Goal: Transaction & Acquisition: Purchase product/service

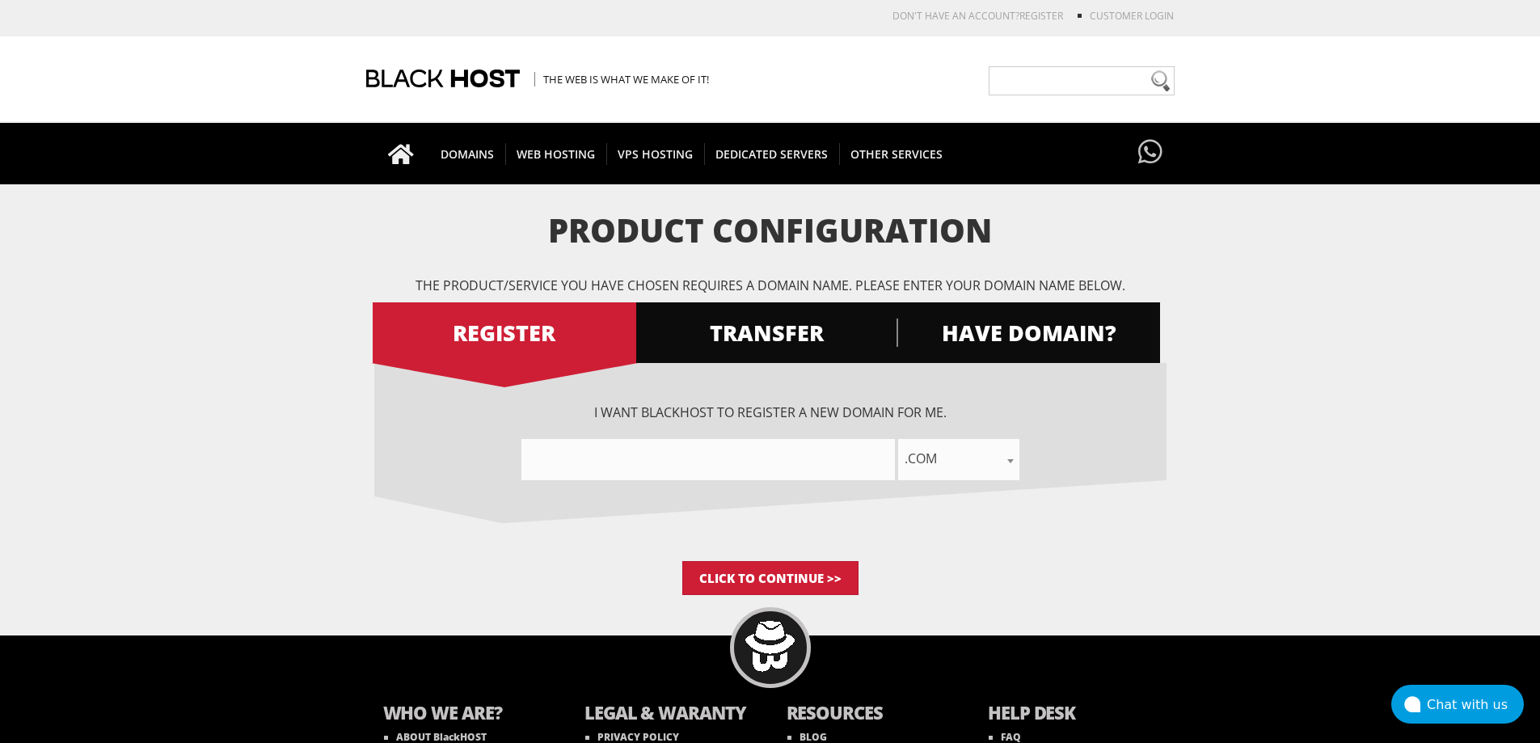
click at [740, 468] on input"] "text" at bounding box center [707, 459] width 373 height 41
click at [1054, 331] on span "HAVE DOMAIN?" at bounding box center [1029, 333] width 264 height 28
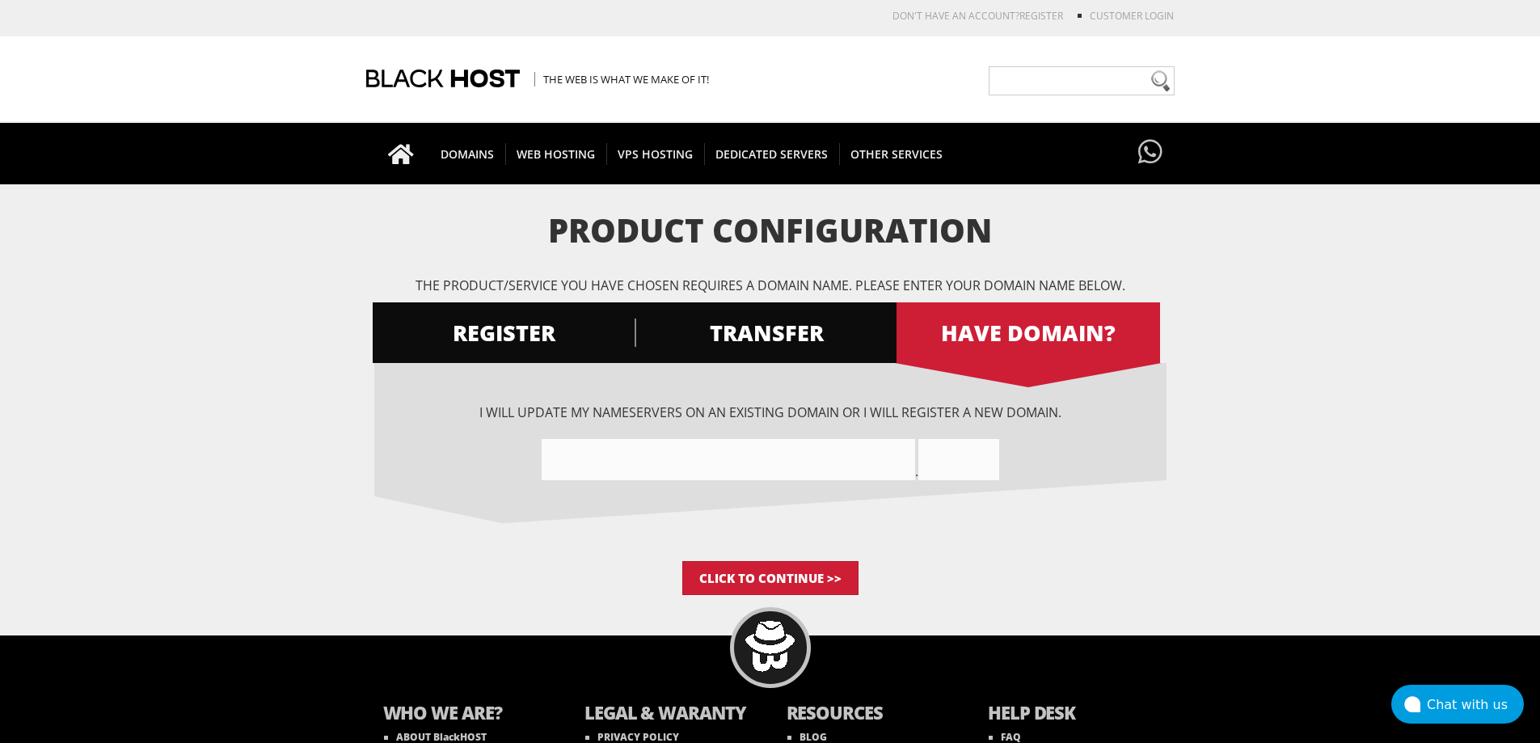
click at [743, 471] on input"] "text" at bounding box center [728, 459] width 373 height 41
click at [968, 456] on input "text" at bounding box center [958, 459] width 81 height 41
click at [786, 451] on input"] "text" at bounding box center [728, 459] width 373 height 41
click at [1293, 183] on div "DOMAINS WWW Domain Registration Register your domain before someone else does! …" at bounding box center [770, 153] width 1540 height 61
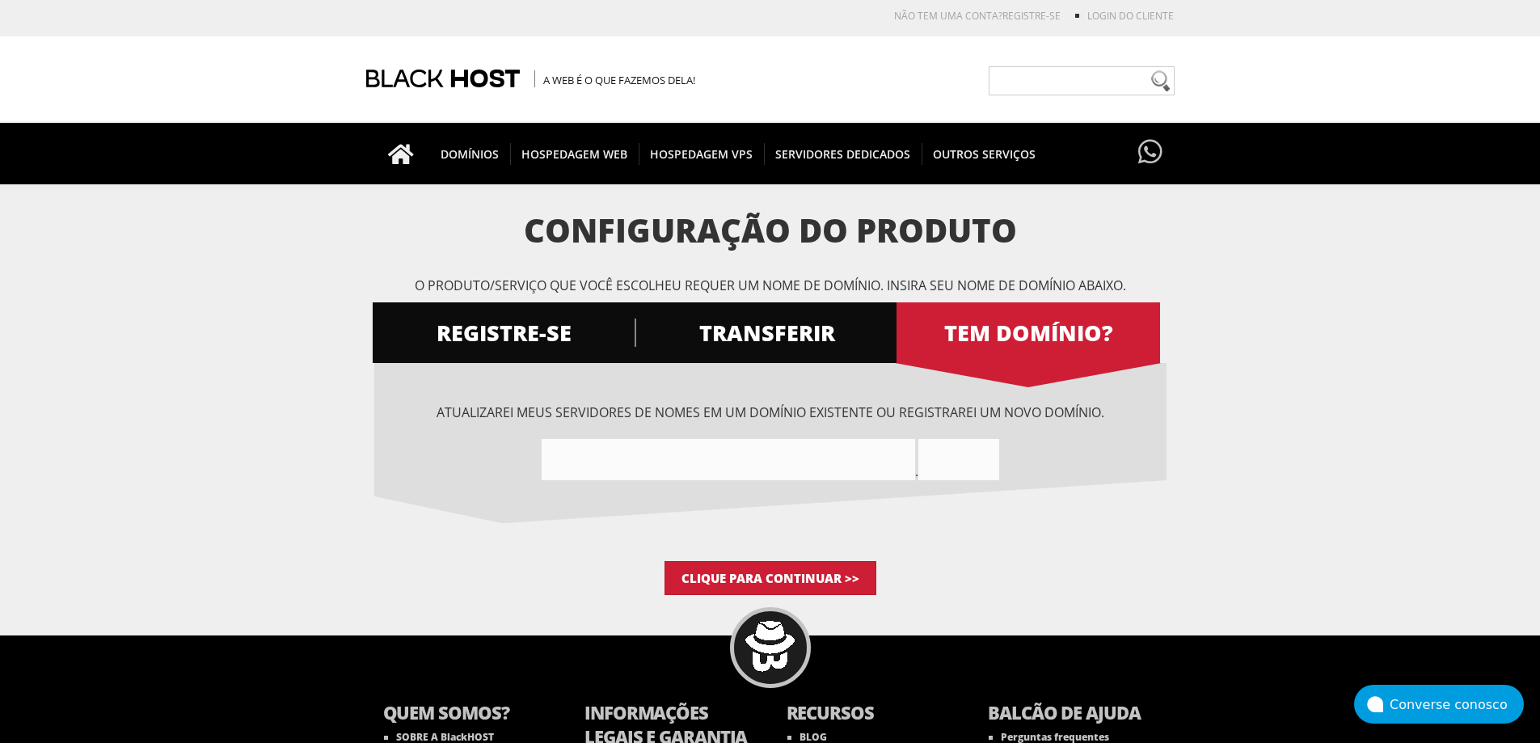
click at [790, 452] on input"] "text" at bounding box center [728, 459] width 373 height 41
paste input"] "aprovacao-virtual.online"
drag, startPoint x: 719, startPoint y: 462, endPoint x: 670, endPoint y: 462, distance: 48.5
click at [670, 462] on input"] "aprovacao-virtualonline" at bounding box center [728, 459] width 373 height 41
type input"] "aprovacao-virtual"
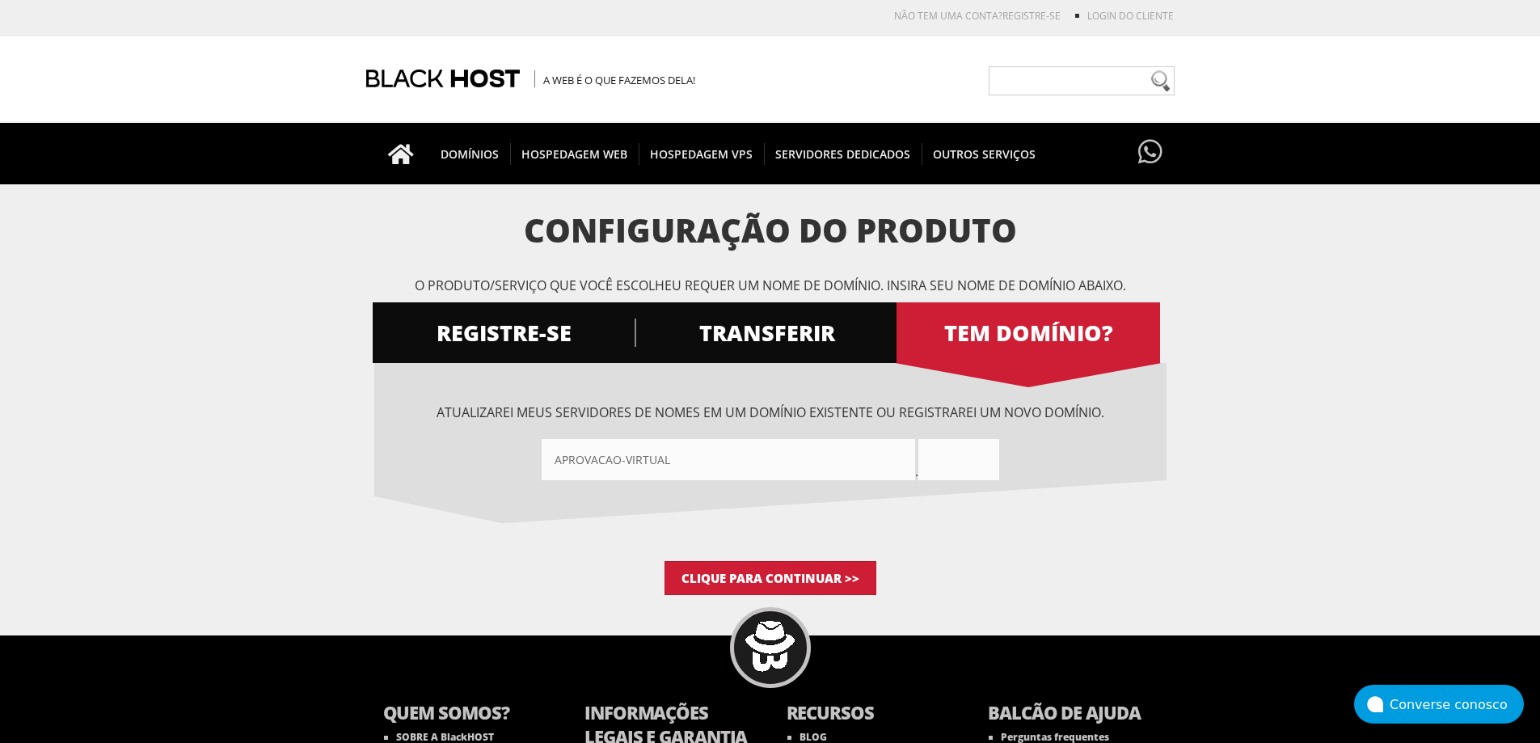
click at [972, 464] on input "text" at bounding box center [958, 459] width 81 height 41
paste input "online"
type input "online"
click at [837, 573] on input "Clique para continuar >>" at bounding box center [771, 578] width 212 height 34
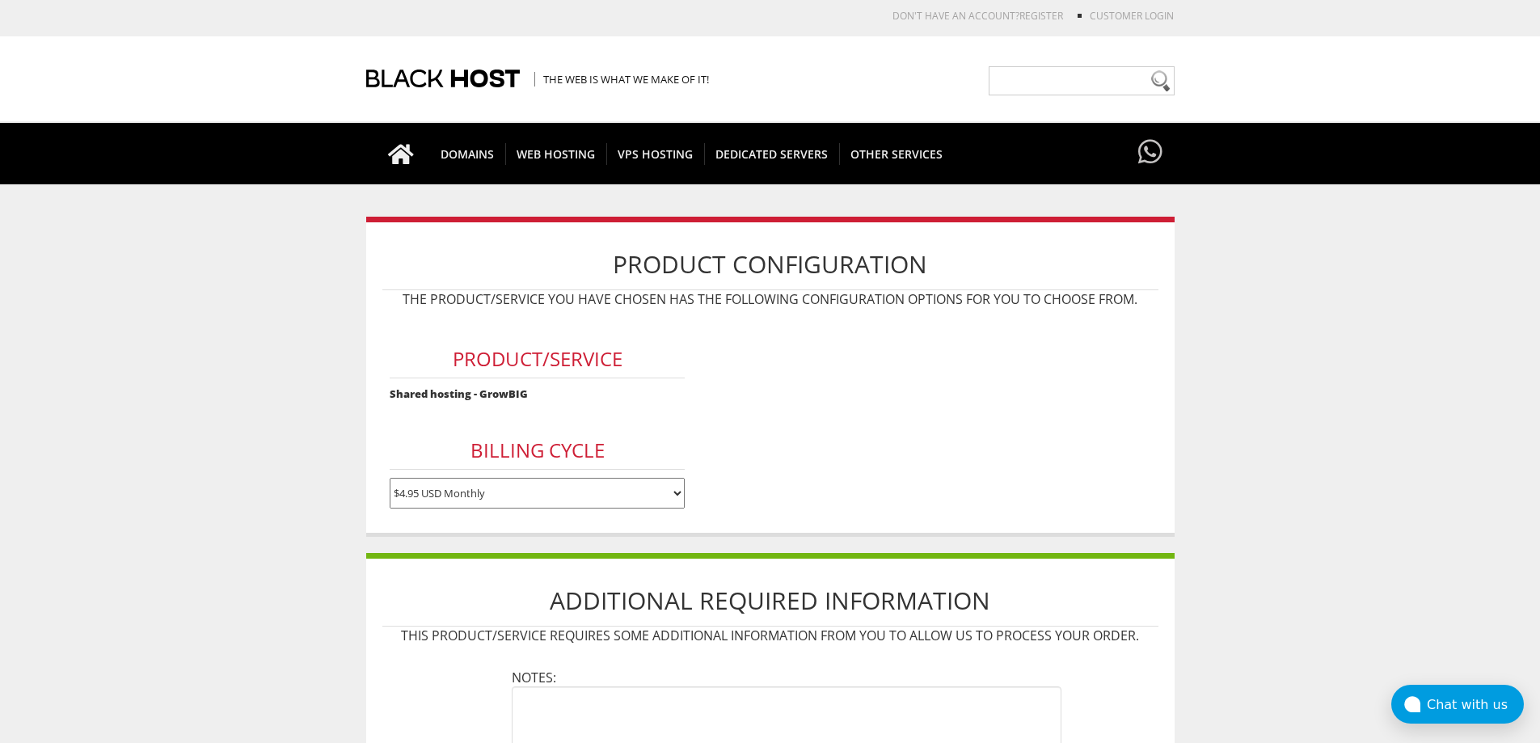
scroll to position [243, 0]
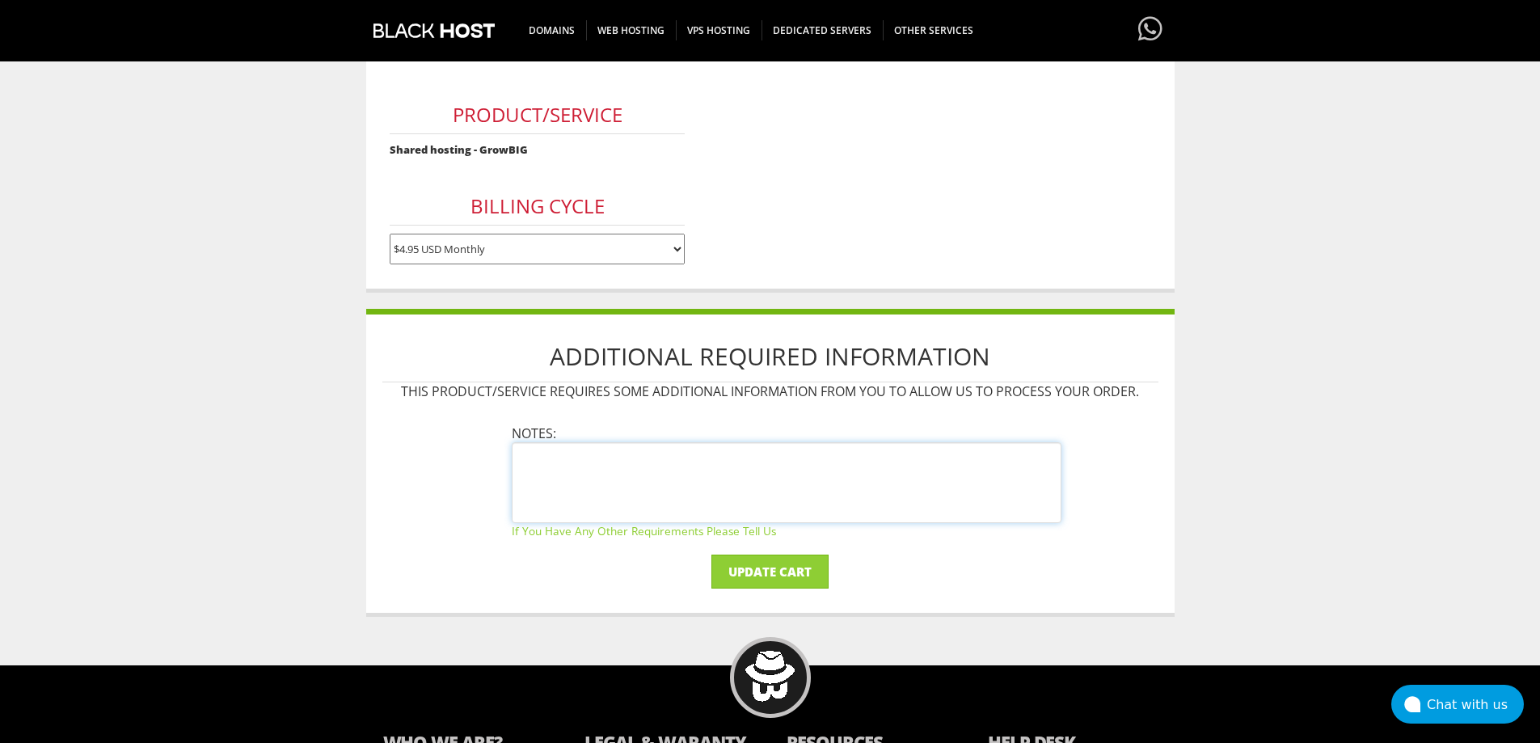
click at [676, 470] on textarea at bounding box center [787, 482] width 550 height 81
click at [762, 567] on input "Update Cart" at bounding box center [769, 572] width 117 height 34
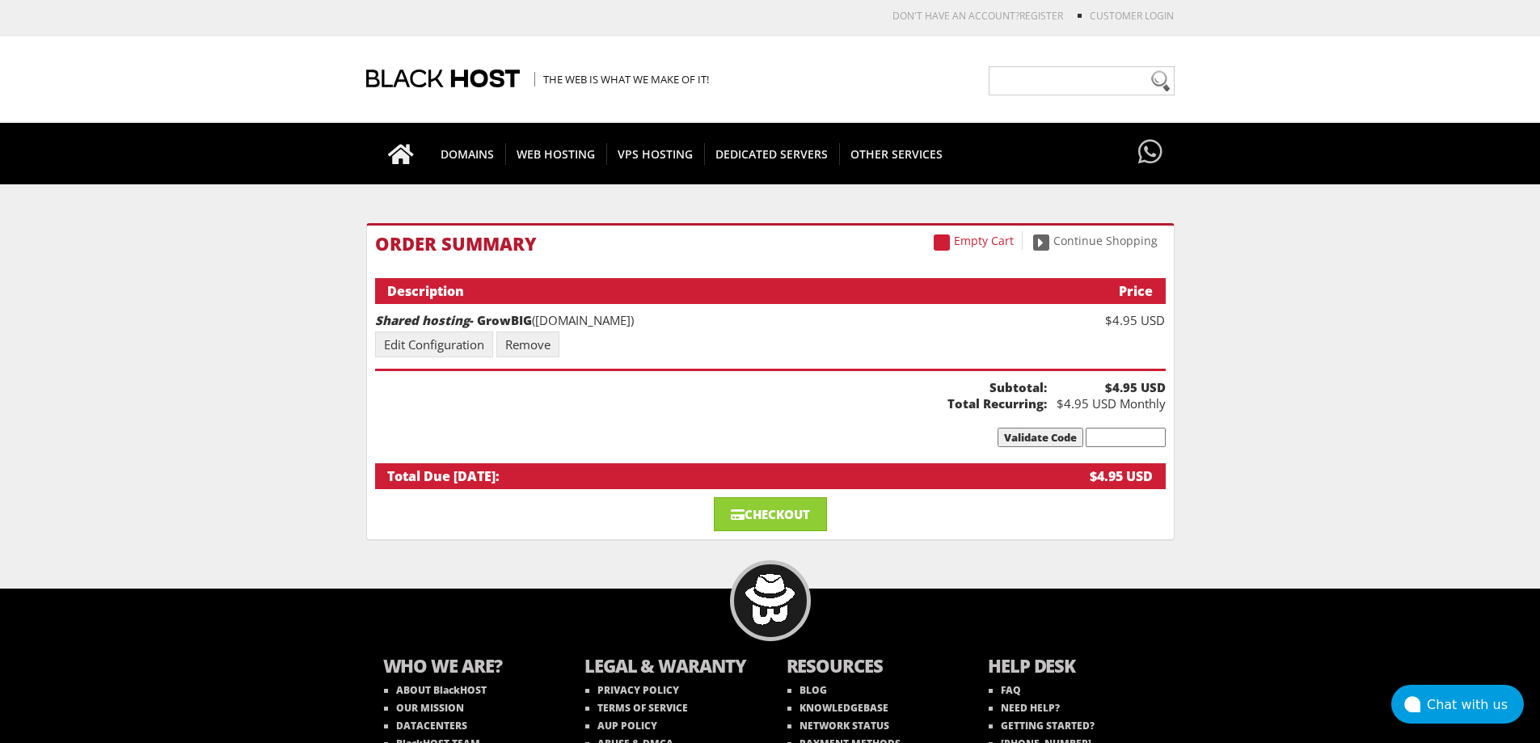
drag, startPoint x: 216, startPoint y: 124, endPoint x: 275, endPoint y: 195, distance: 91.8
click at [216, 124] on div "DOMAINS WWW Domain Registration Register your domain before someone else does! …" at bounding box center [770, 153] width 1540 height 61
click at [762, 526] on link "Checkout" at bounding box center [770, 514] width 113 height 34
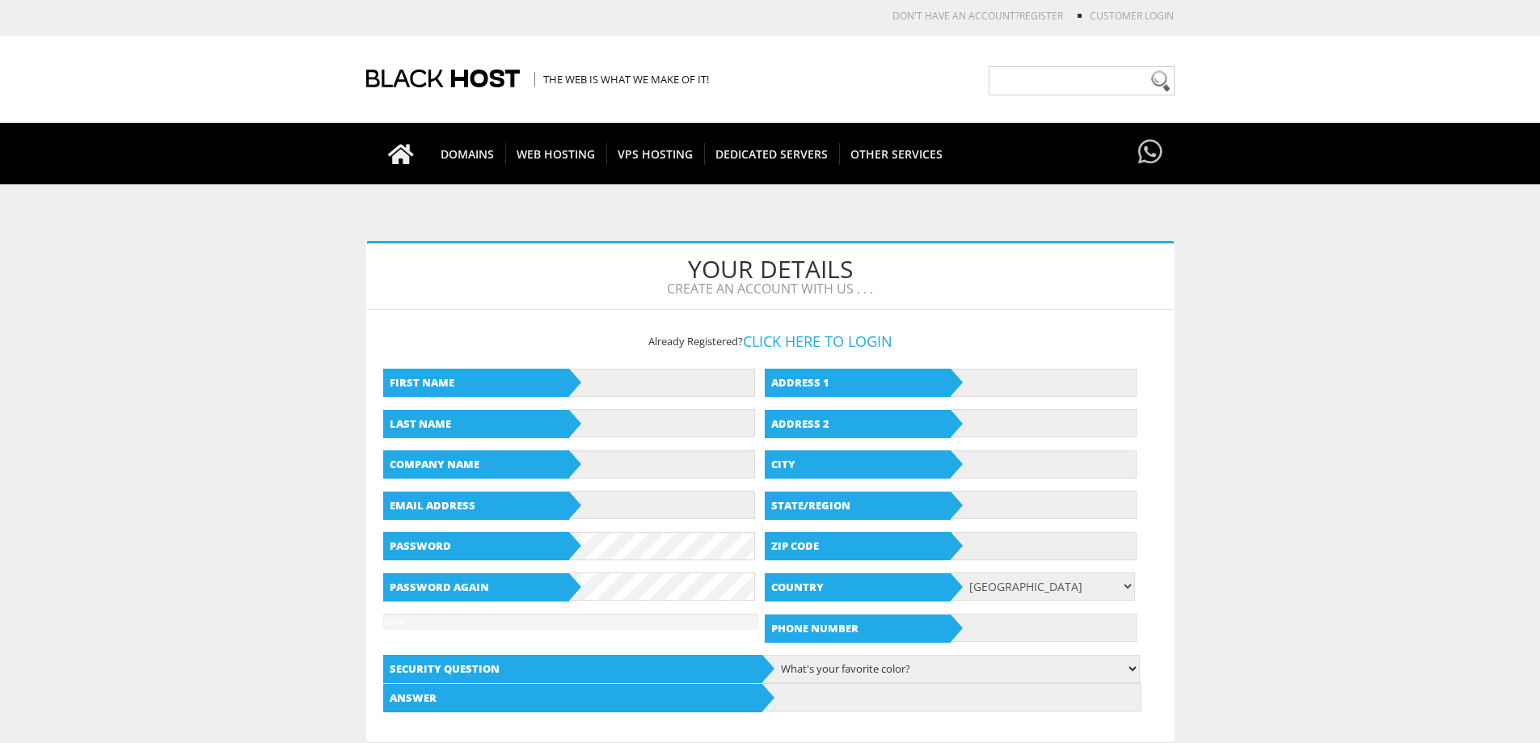
click at [496, 288] on span "Create an account with us . . ." at bounding box center [770, 289] width 783 height 15
click at [646, 391] on input "text" at bounding box center [662, 383] width 186 height 28
type input "Ewerton"
type input "Zoio"
type input "rafinhak66@gmail.com"
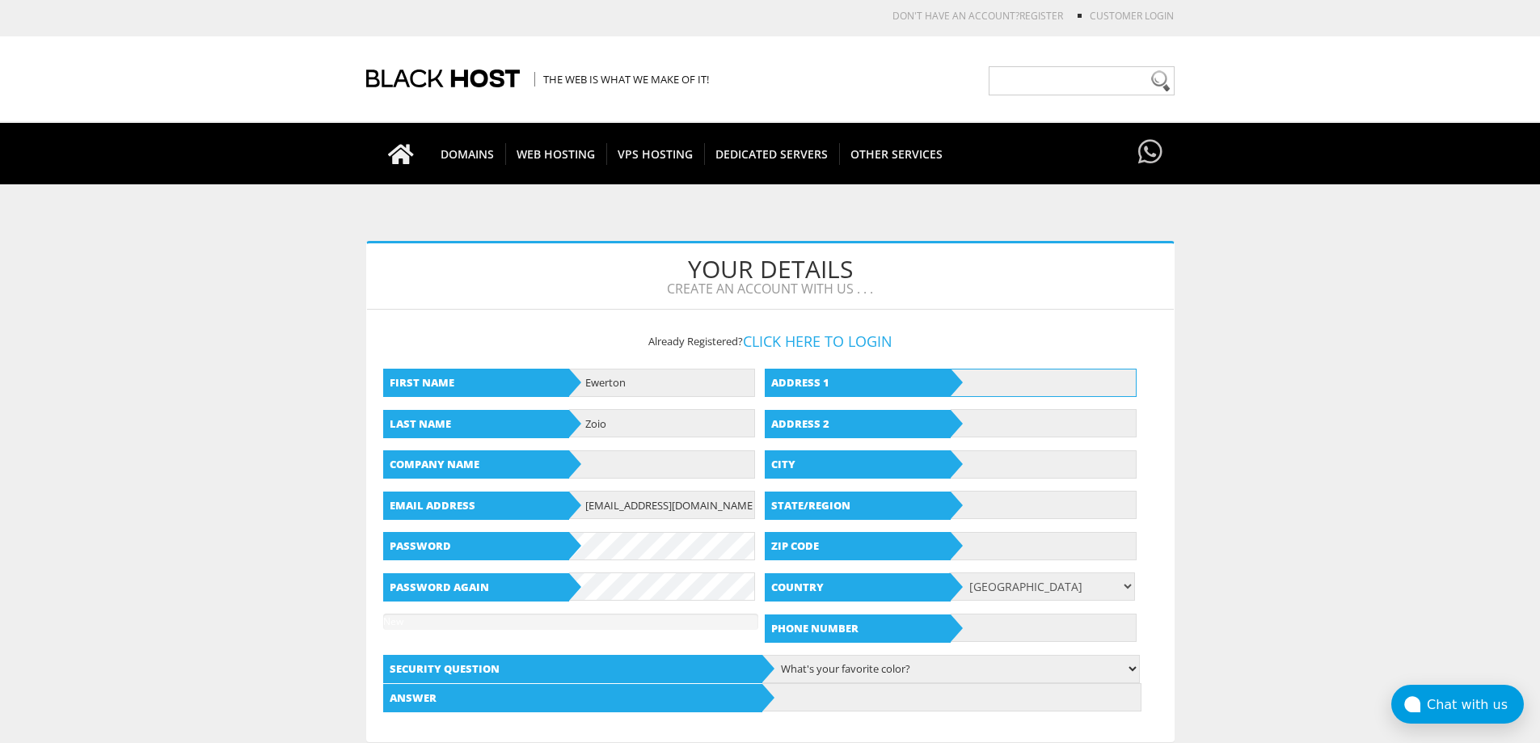
type input "Rua Buganville, 676"
type input "Eldorado"
type input "Minas Gerais"
type input "32315090"
select select "BR"
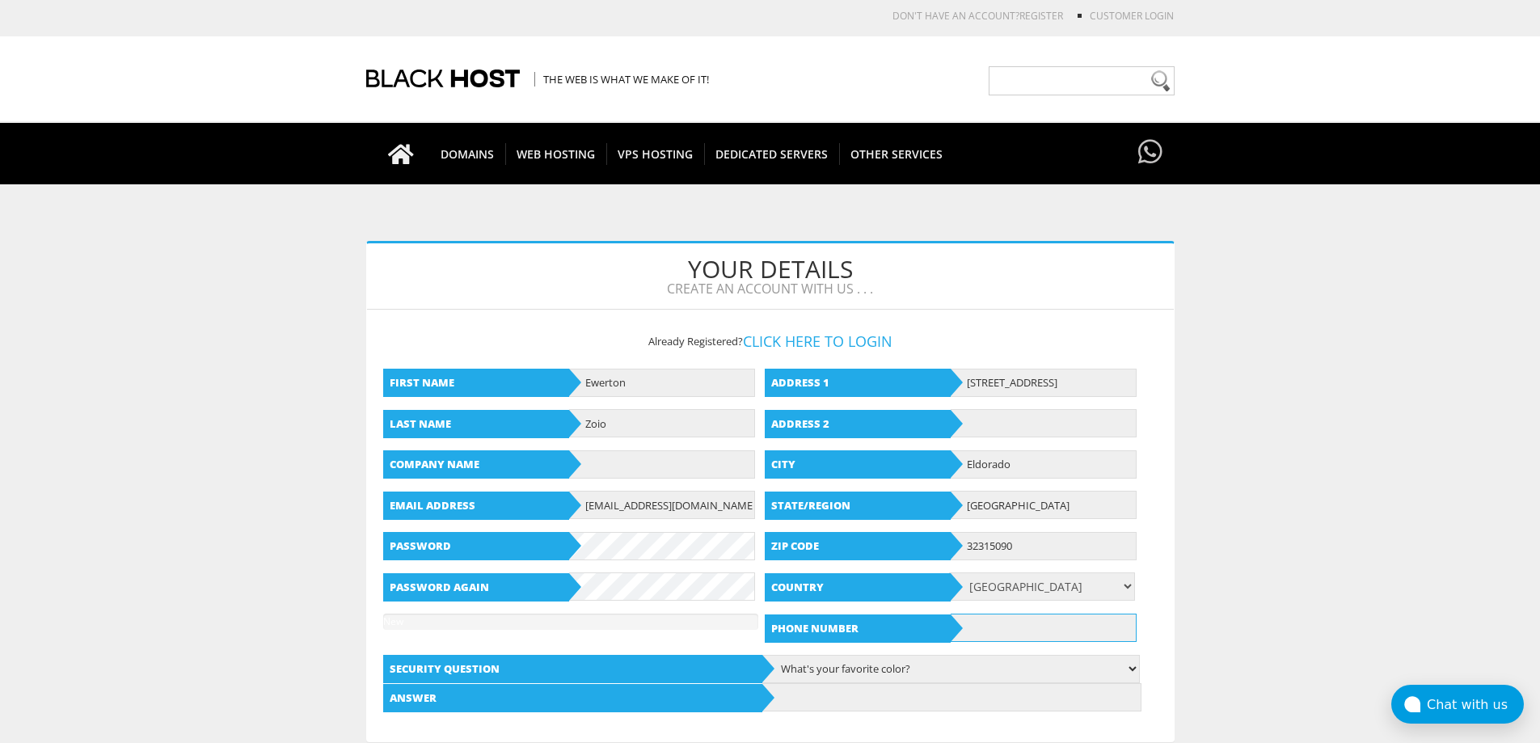
type input "93999321438"
click at [722, 515] on input "rafinhak66@gmail.com" at bounding box center [662, 505] width 186 height 28
type input "ewertonc049@gmail.com"
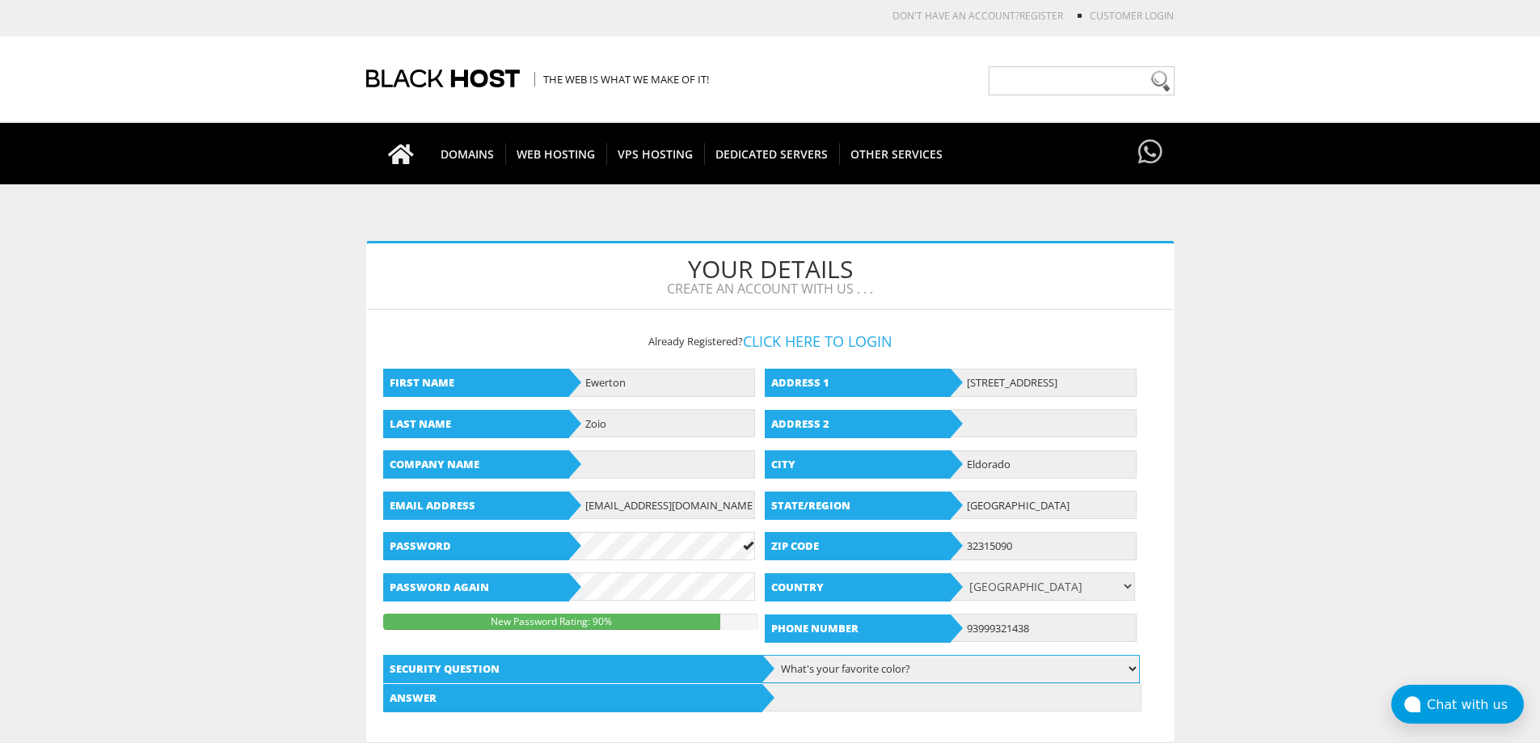
click at [947, 670] on select "What's your favorite color? What is the first name of the person you first kiss…" at bounding box center [950, 669] width 379 height 28
click at [761, 655] on select "What's your favorite color? What is the first name of the person you first kiss…" at bounding box center [950, 669] width 379 height 28
click at [837, 696] on input "text" at bounding box center [951, 697] width 379 height 28
click at [854, 660] on select "What's your favorite color? What is the first name of the person you first kiss…" at bounding box center [950, 669] width 379 height 28
select select "1"
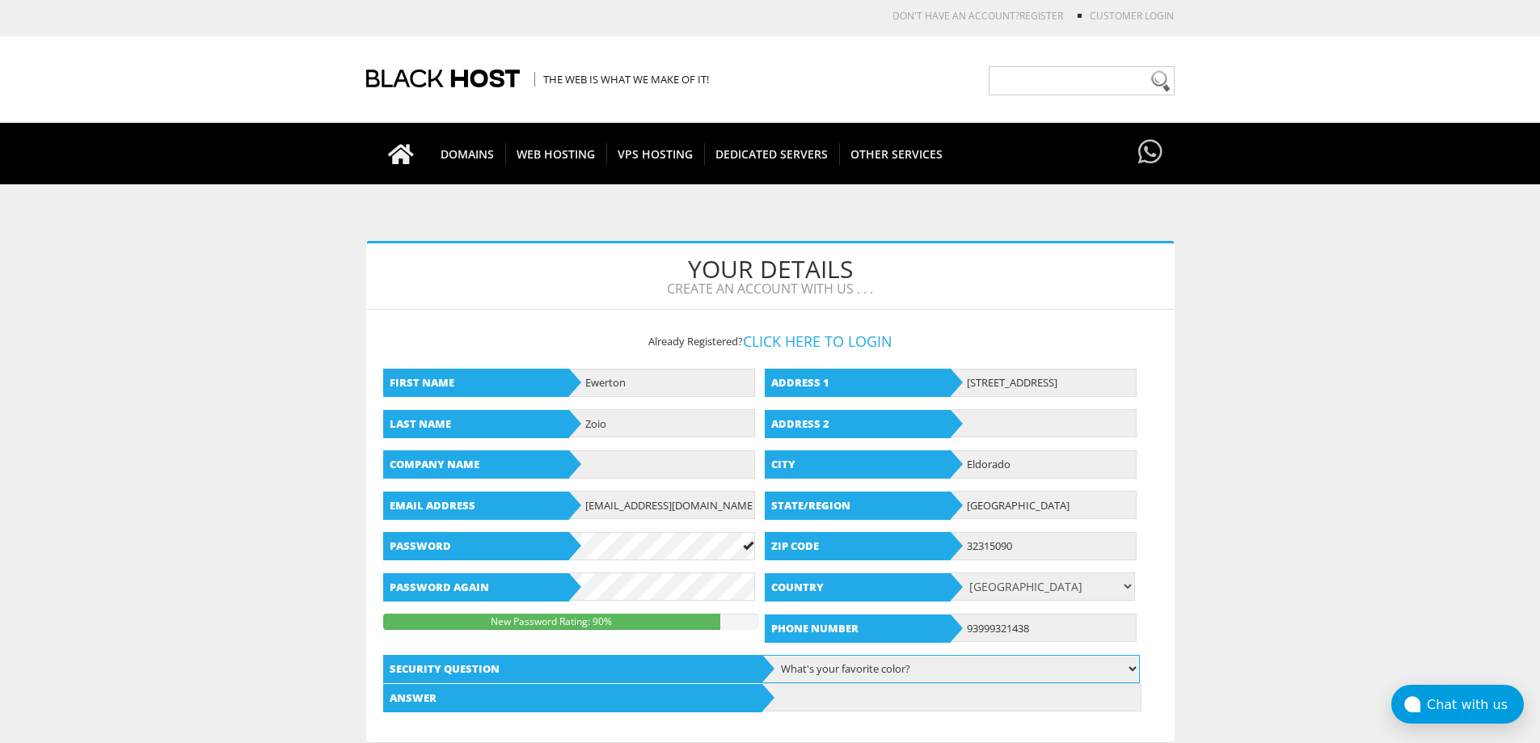
click at [761, 655] on select "What's your favorite color? What is the first name of the person you first kiss…" at bounding box center [950, 669] width 379 height 28
click at [829, 699] on input "text" at bounding box center [951, 697] width 379 height 28
type input "preto"
click at [665, 454] on input "text" at bounding box center [662, 464] width 186 height 28
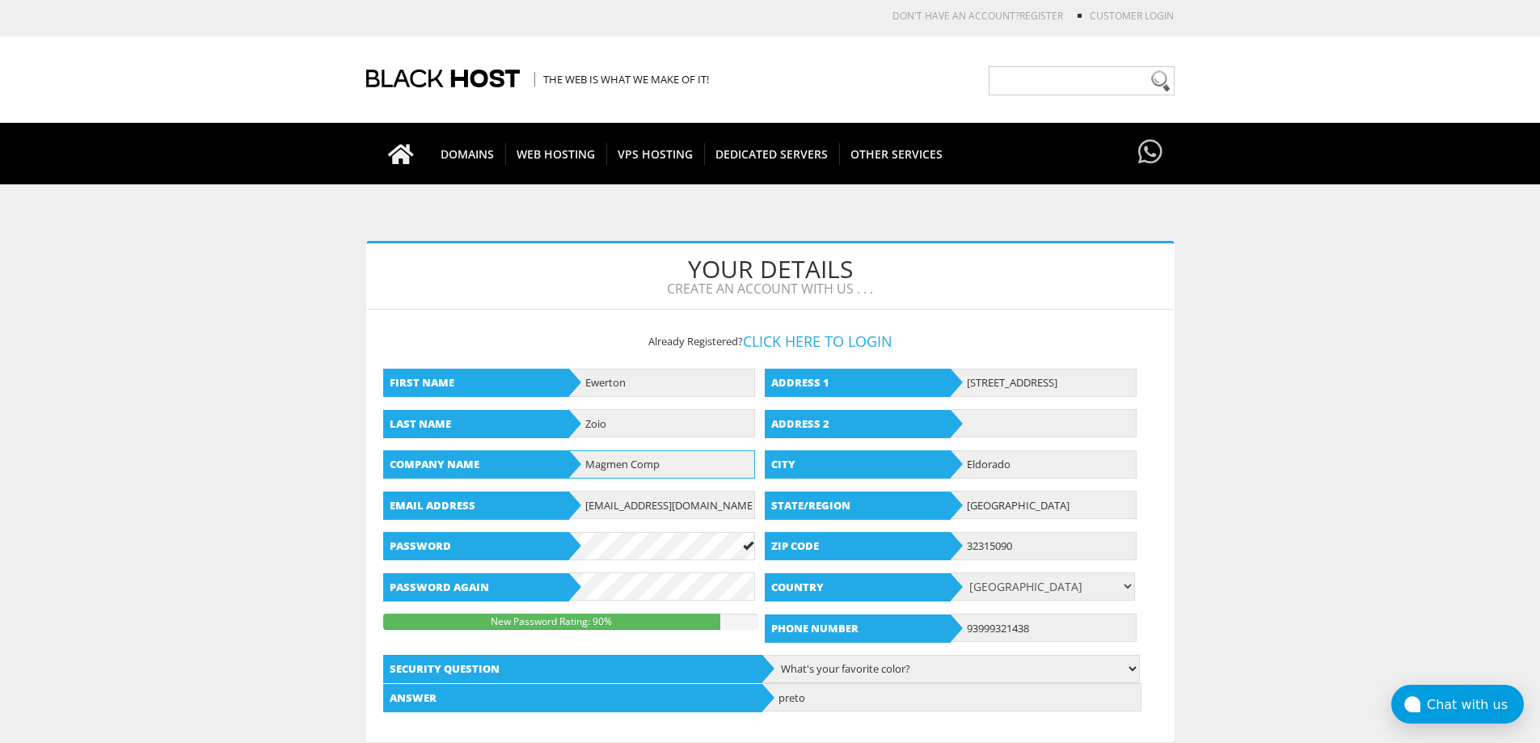
type input "Magmen Comp"
click at [1010, 429] on input "text" at bounding box center [1044, 423] width 186 height 28
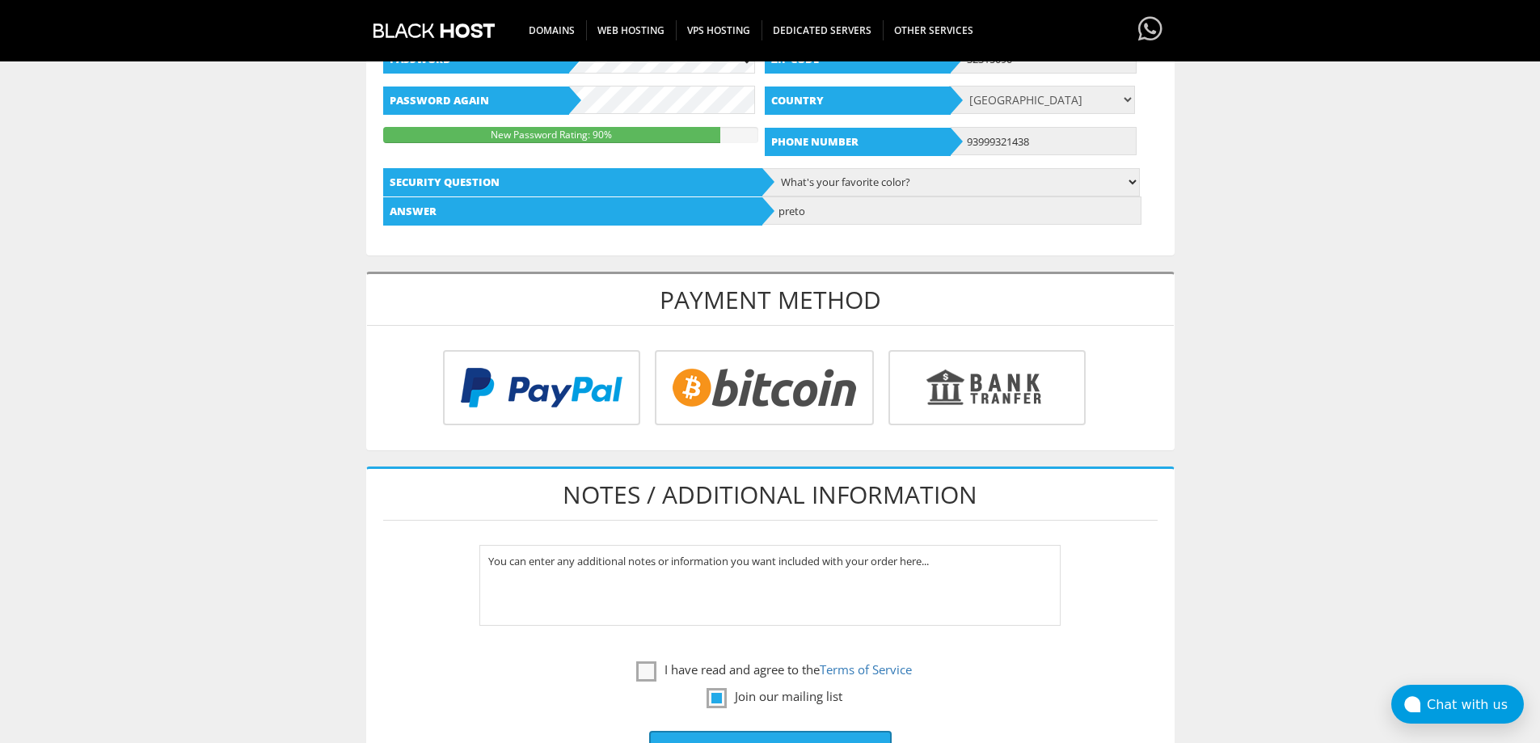
scroll to position [566, 0]
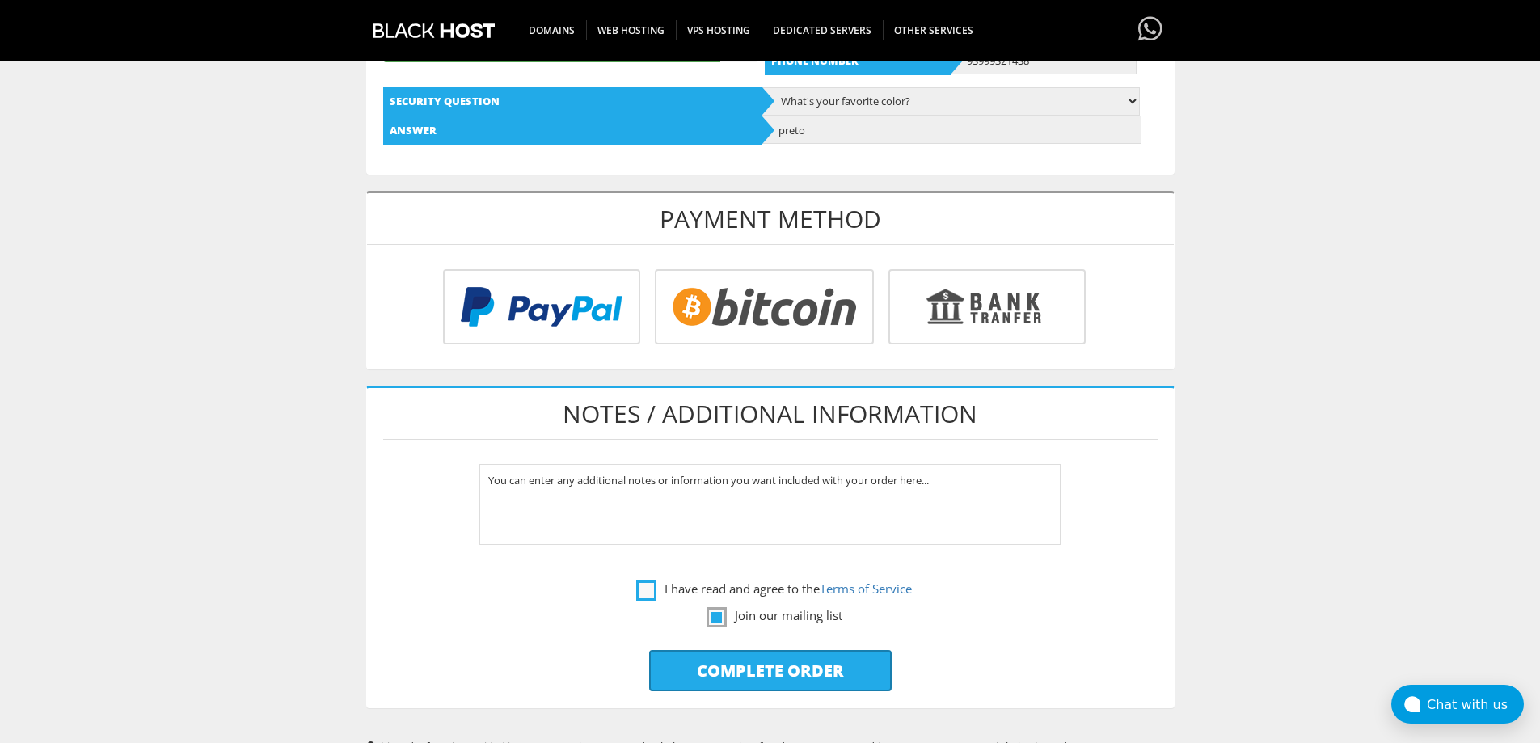
click at [636, 589] on label "I have read and agree to the Terms of Service" at bounding box center [774, 589] width 276 height 20
checkbox input "true"
click at [943, 300] on input "radio" at bounding box center [984, 309] width 197 height 75
radio input "true"
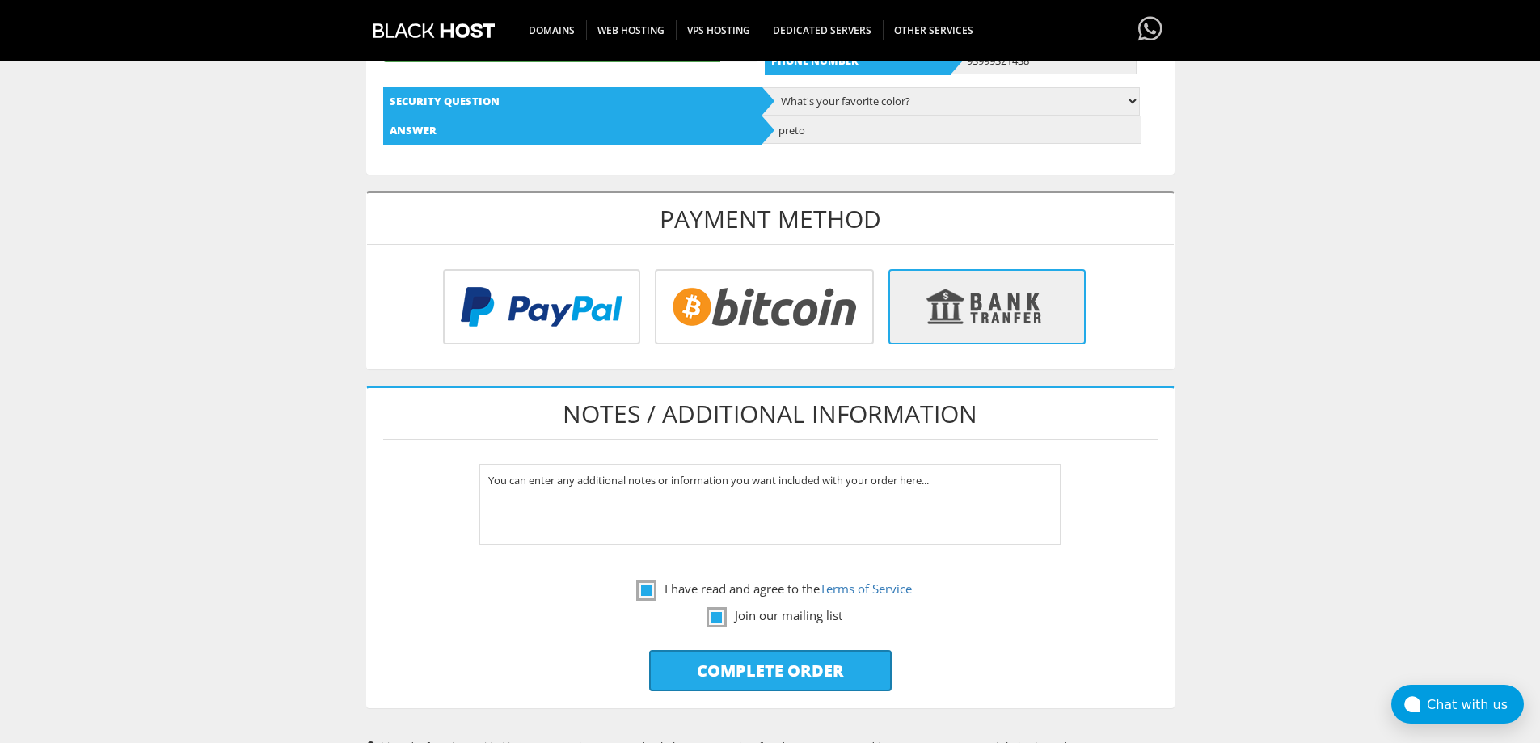
click at [825, 660] on input "Complete Order" at bounding box center [770, 670] width 243 height 41
type input "Please Wait..."
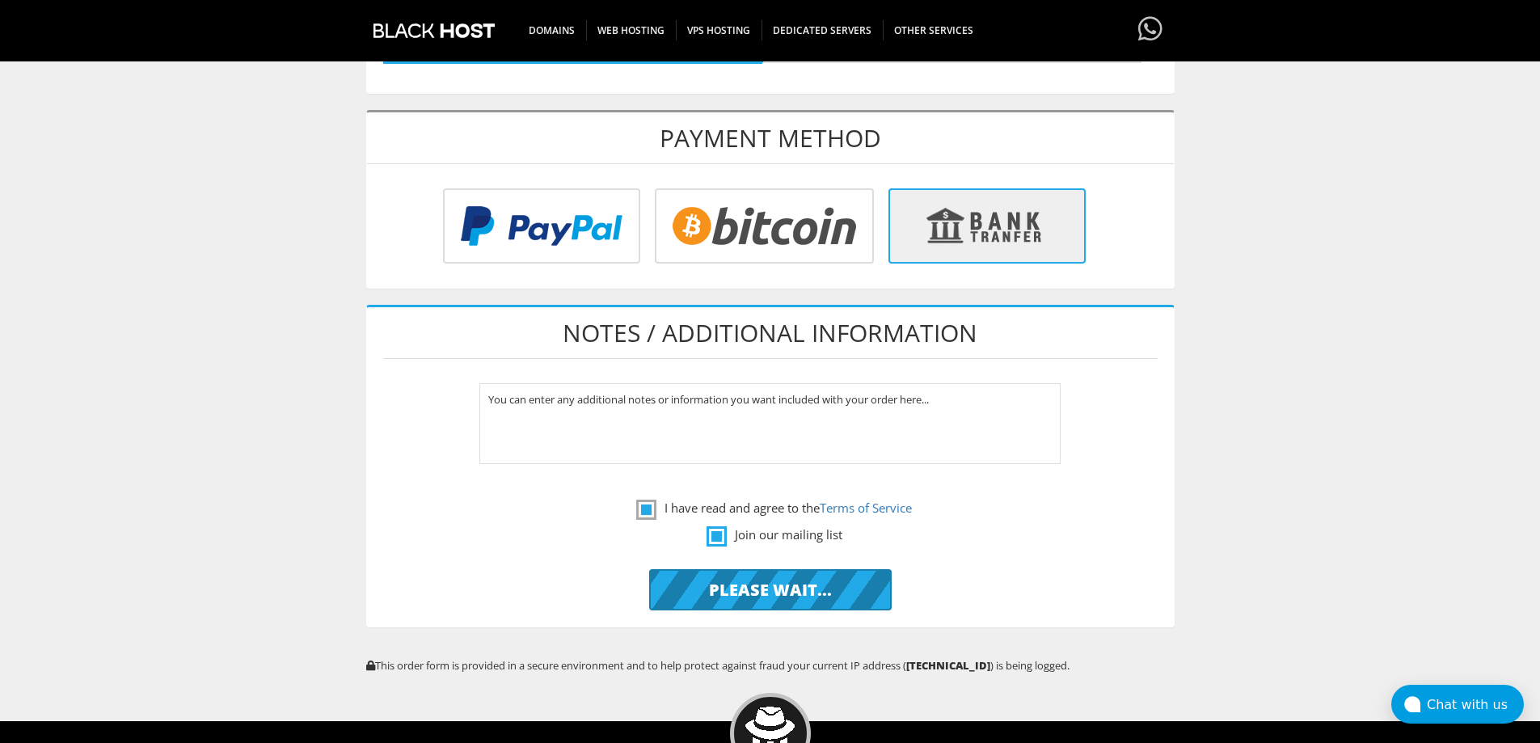
scroll to position [404, 0]
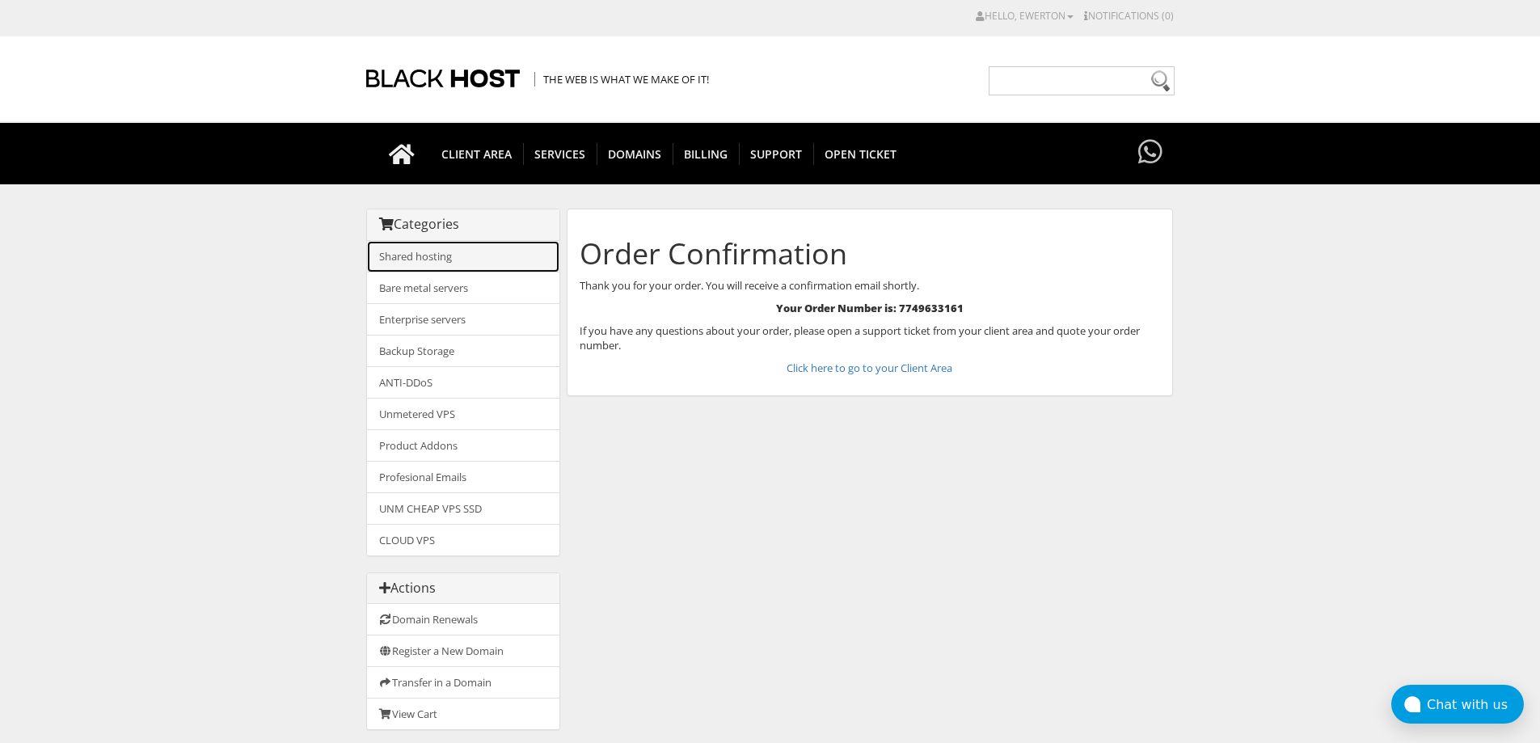
click at [462, 264] on link "Shared hosting" at bounding box center [463, 257] width 192 height 32
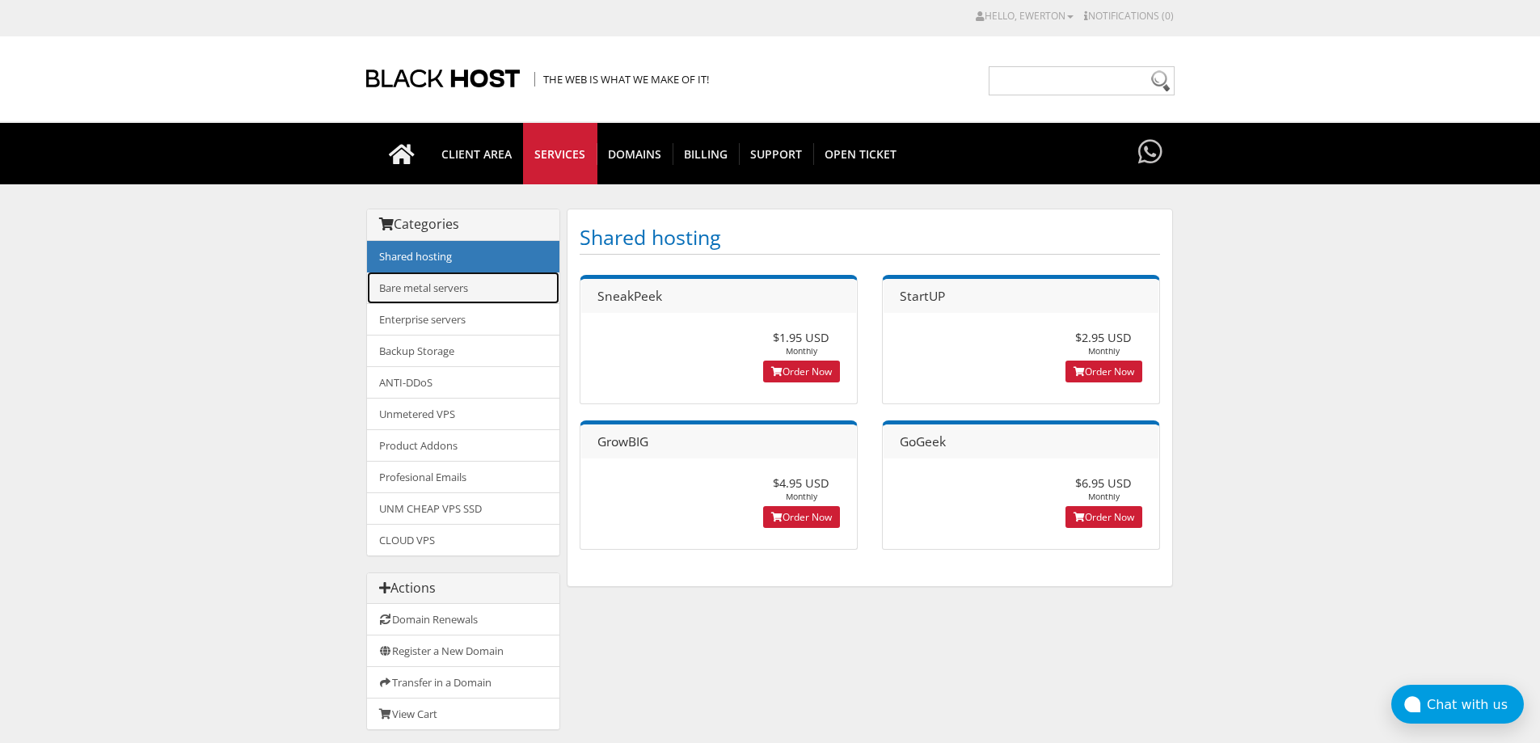
click at [475, 290] on link "Bare metal servers" at bounding box center [463, 288] width 192 height 32
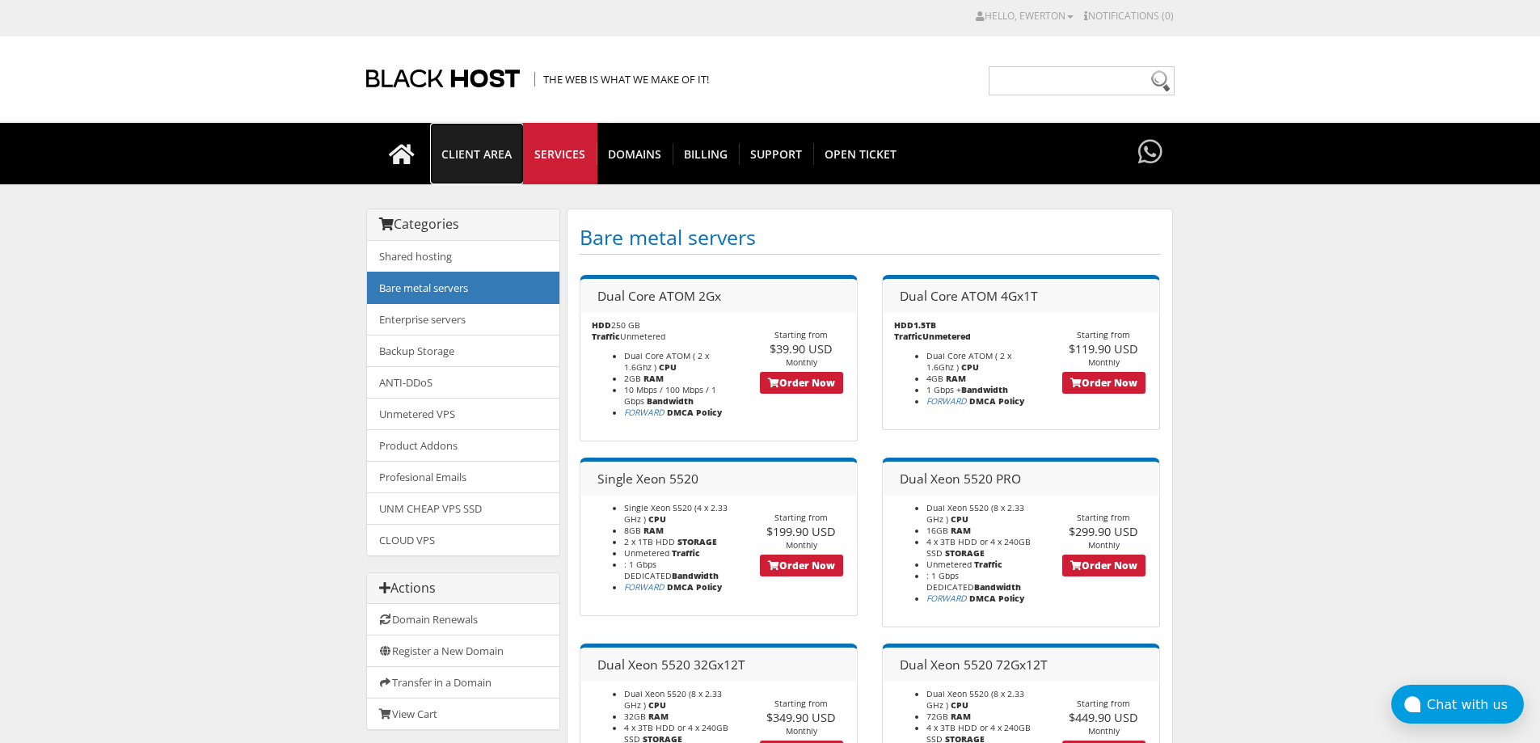
click at [476, 158] on span "CLIENT AREA" at bounding box center [476, 154] width 93 height 22
